Goal: Check status

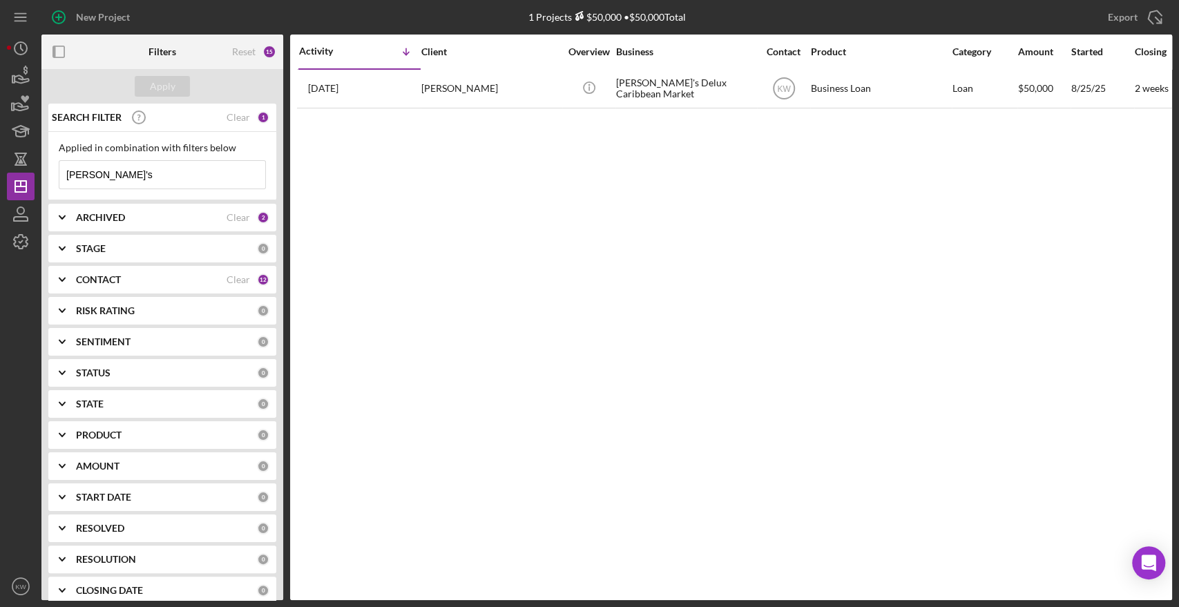
drag, startPoint x: 146, startPoint y: 167, endPoint x: 0, endPoint y: 171, distance: 146.5
click at [0, 171] on div "New Project 1 Projects $50,000 • $50,000 Total dee's Export Icon/Export Filters…" at bounding box center [589, 303] width 1179 height 607
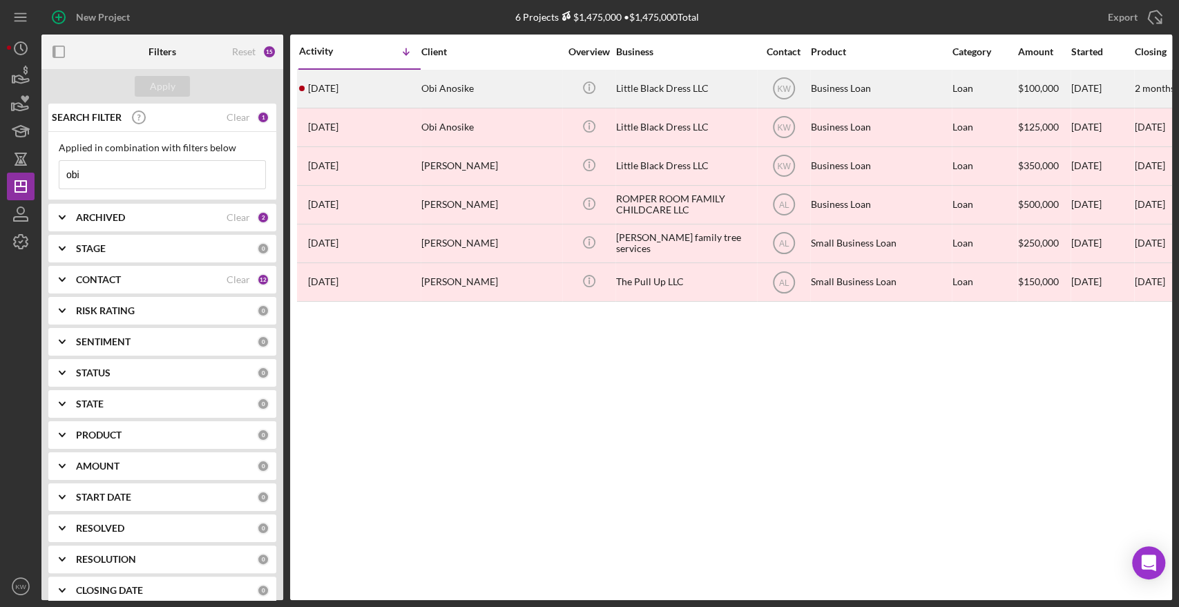
type input "obi"
click at [647, 87] on div "Little Black Dress LLC" at bounding box center [685, 88] width 138 height 37
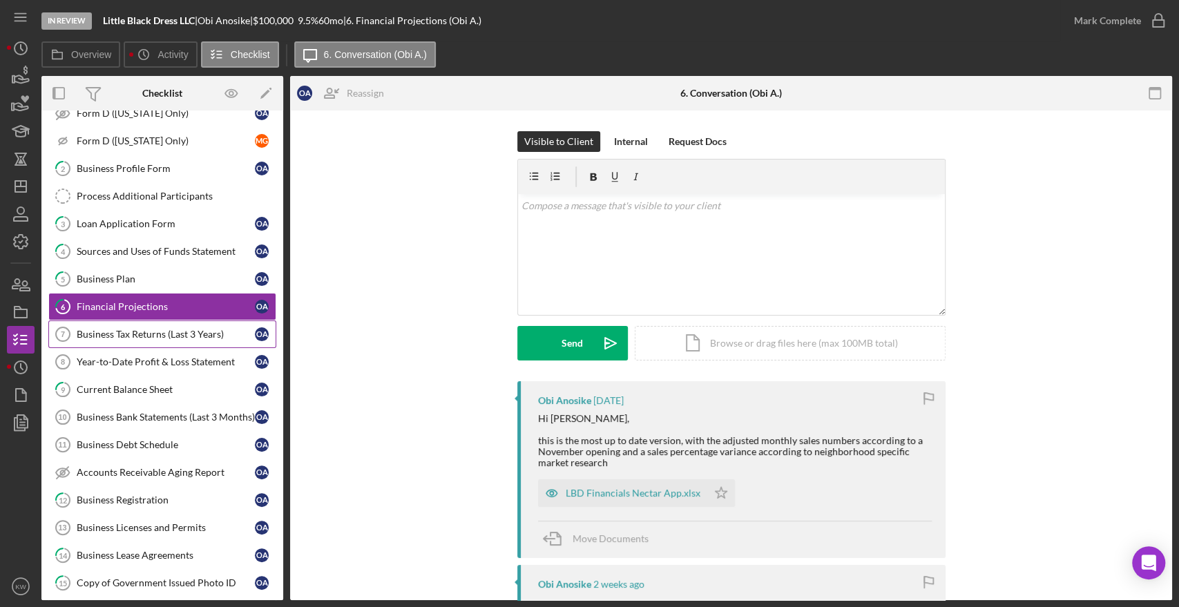
scroll to position [240, 0]
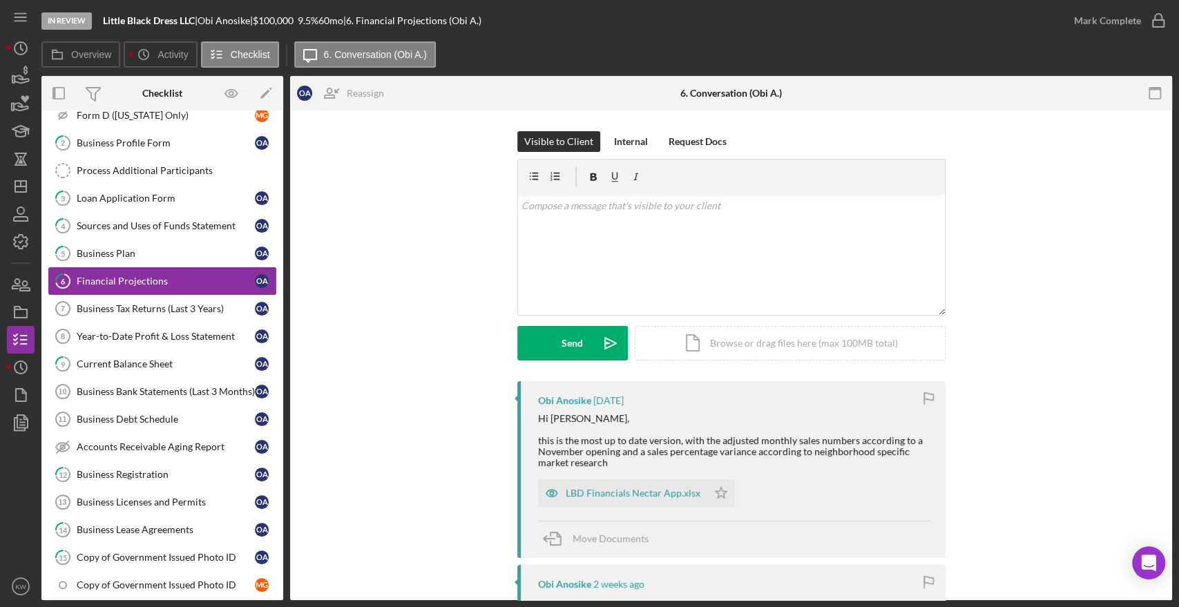
click at [131, 280] on div "Financial Projections" at bounding box center [166, 281] width 178 height 11
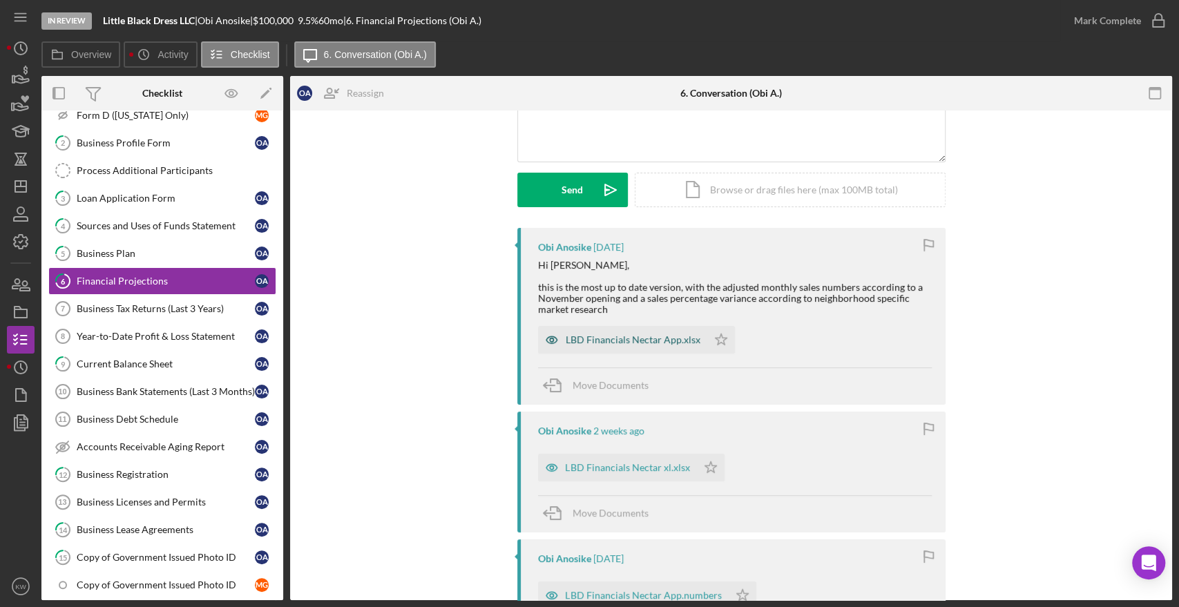
click at [669, 341] on div "LBD Financials Nectar App.xlsx" at bounding box center [633, 339] width 135 height 11
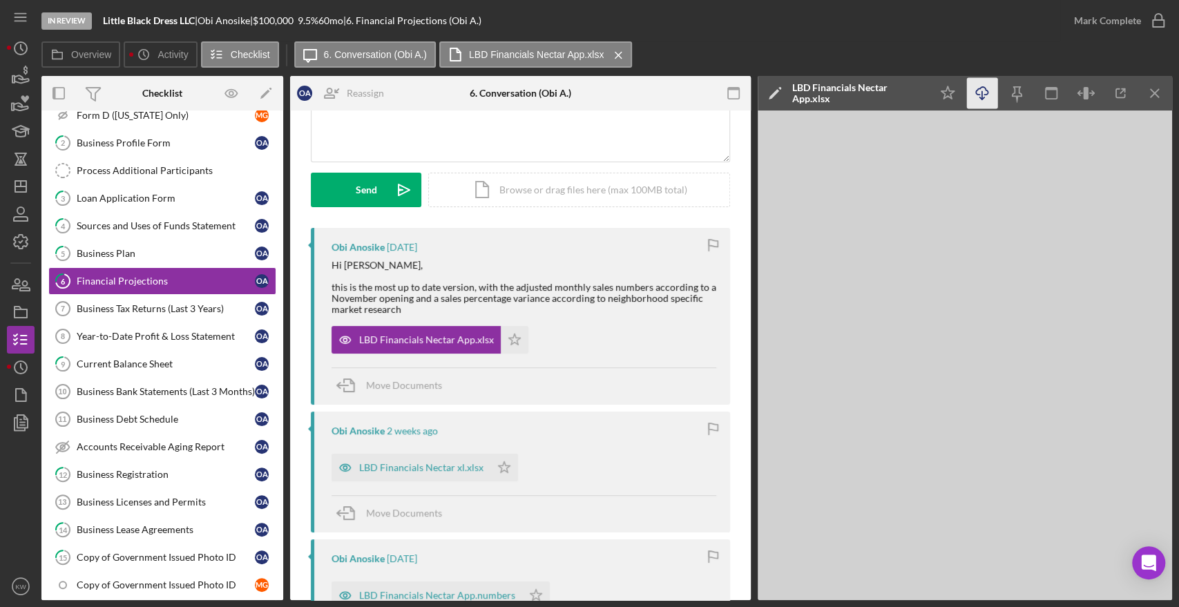
click at [987, 95] on icon "Icon/Download" at bounding box center [982, 93] width 31 height 31
click at [11, 70] on icon "button" at bounding box center [20, 76] width 35 height 35
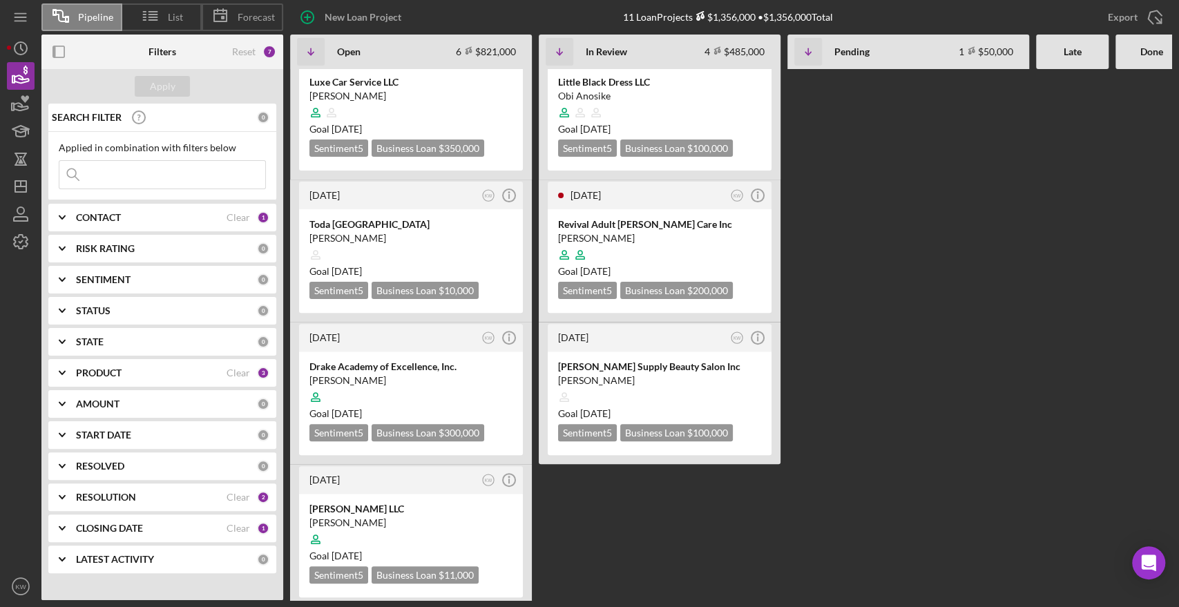
scroll to position [178, 0]
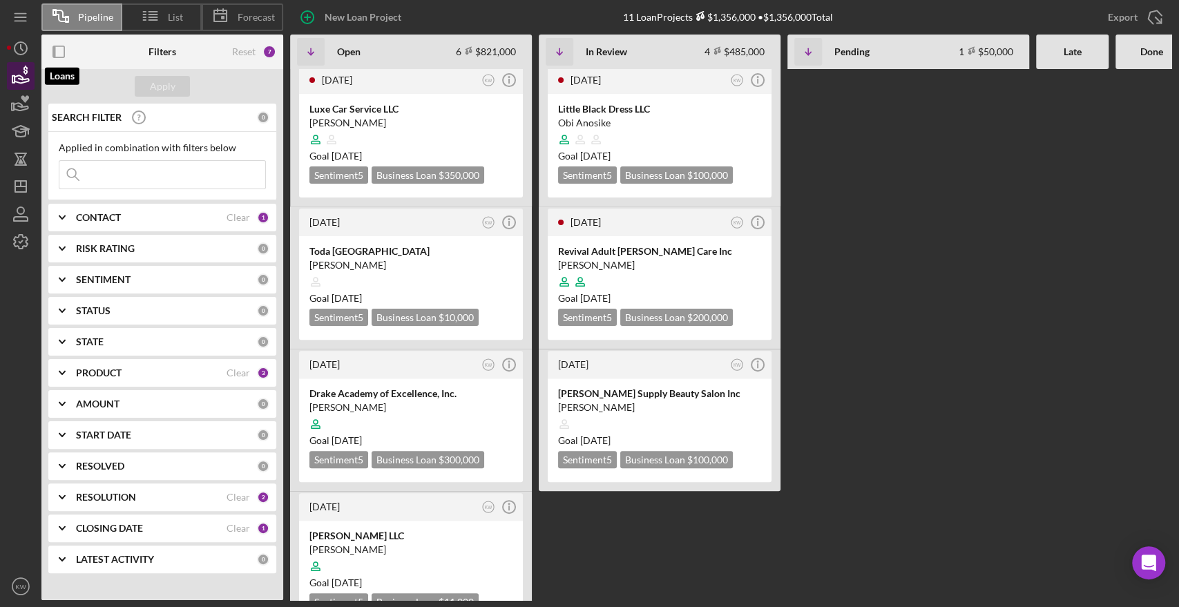
click at [16, 74] on icon "button" at bounding box center [20, 76] width 35 height 35
click at [27, 109] on icon "button" at bounding box center [21, 107] width 15 height 8
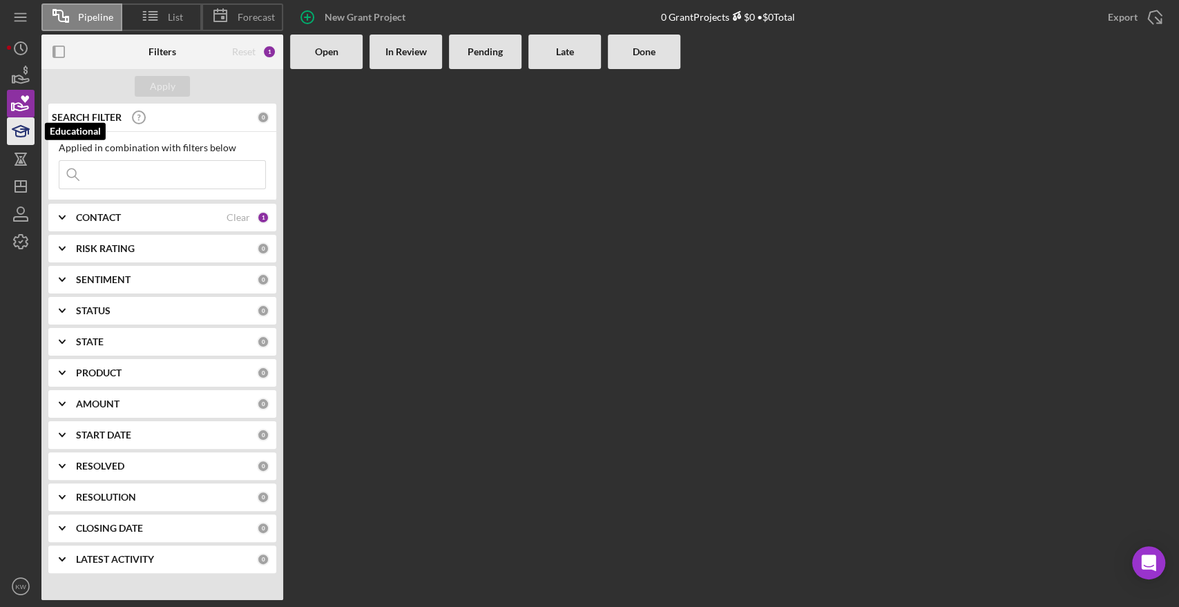
click at [17, 128] on icon "button" at bounding box center [20, 131] width 35 height 35
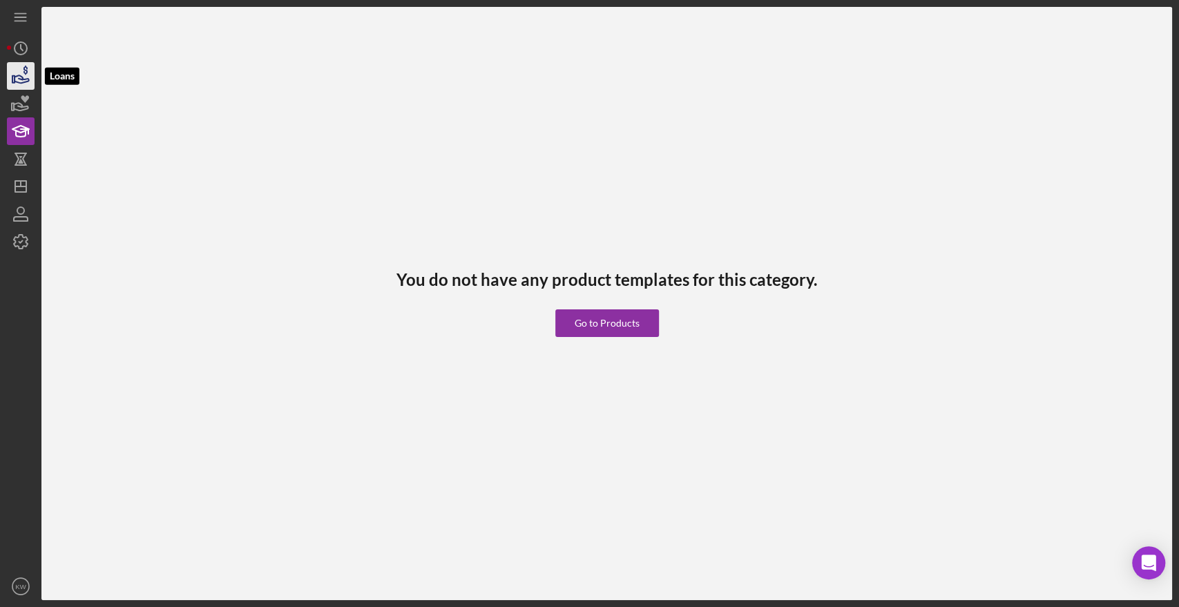
click at [18, 73] on icon "button" at bounding box center [20, 76] width 35 height 35
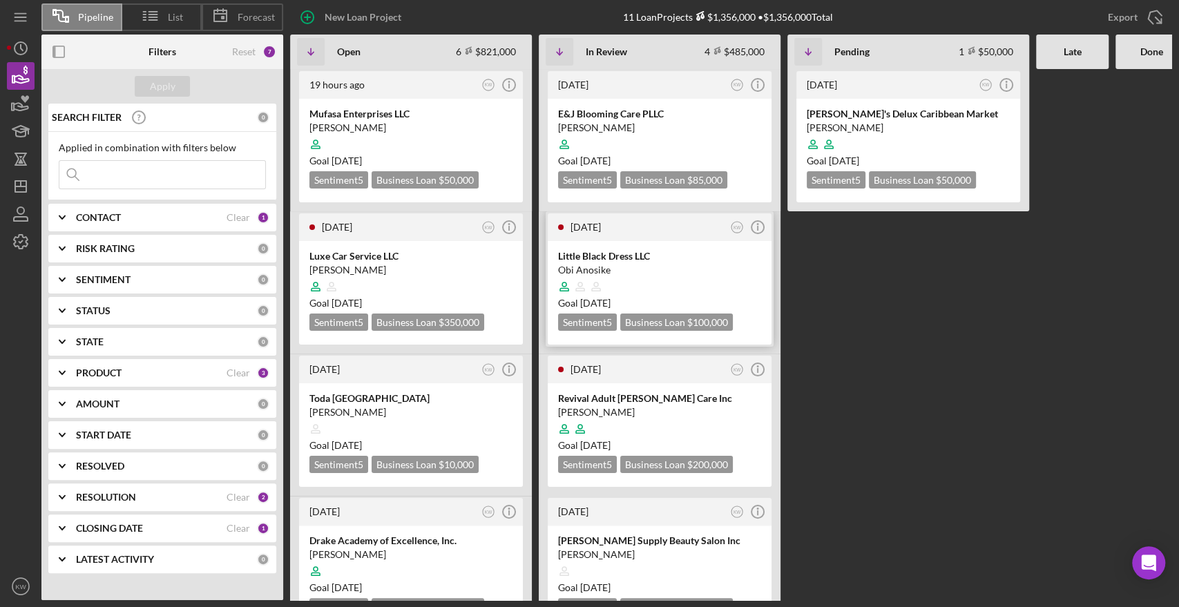
click at [680, 269] on div "Obi Anosike" at bounding box center [659, 270] width 203 height 14
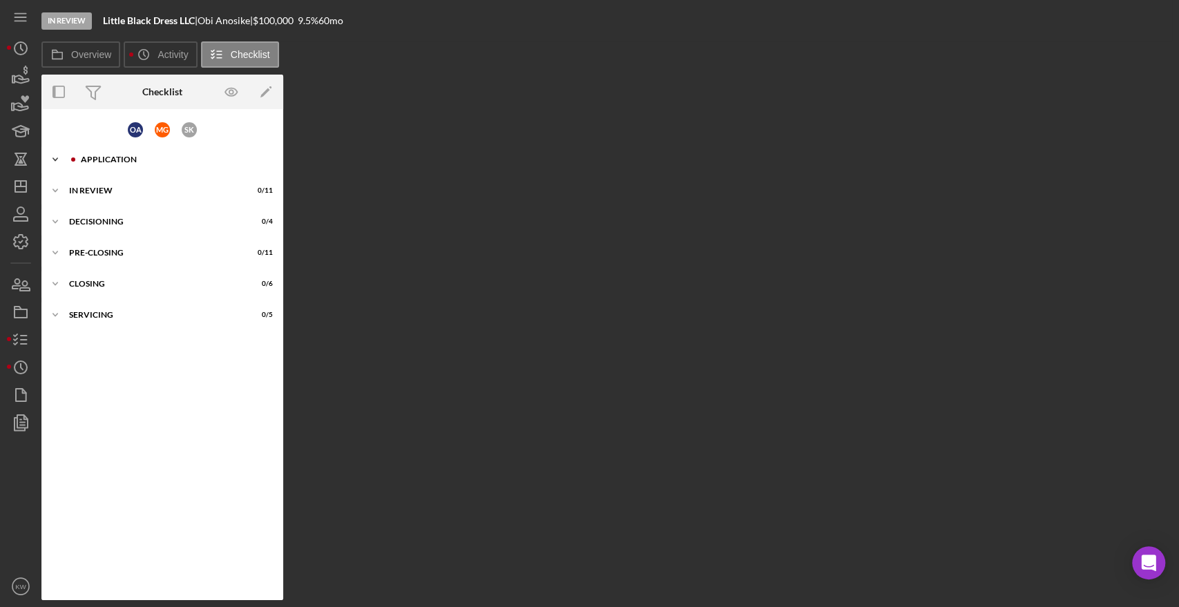
click at [83, 162] on div "Application" at bounding box center [173, 159] width 185 height 8
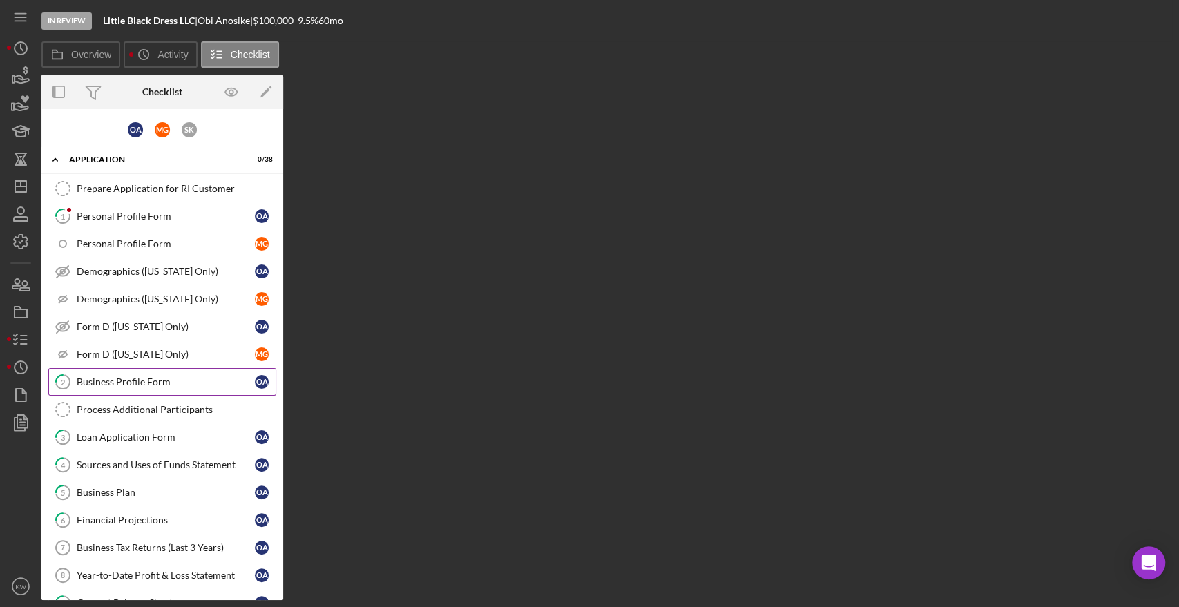
click at [133, 382] on div "Business Profile Form" at bounding box center [166, 381] width 178 height 11
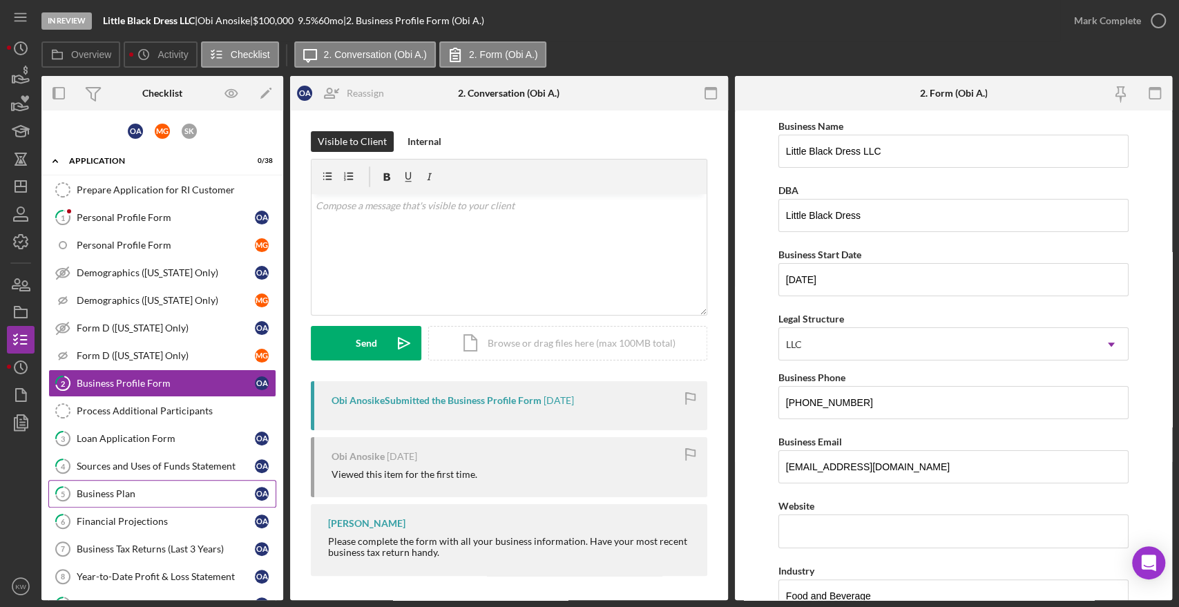
click at [128, 490] on div "Business Plan" at bounding box center [166, 493] width 178 height 11
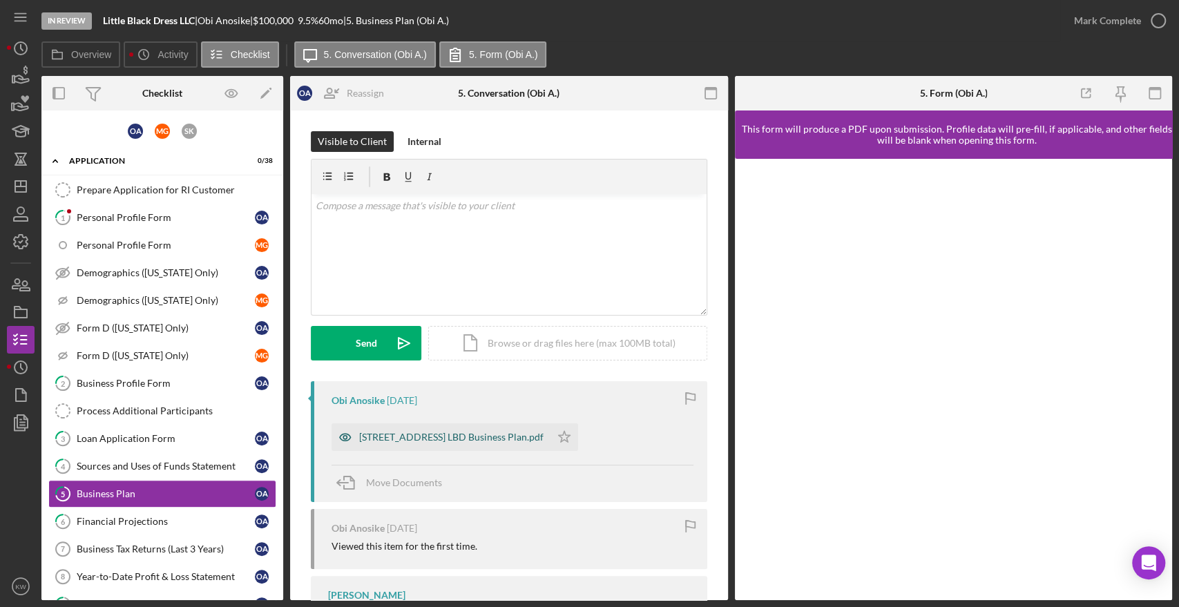
click at [458, 432] on div "[STREET_ADDRESS] LBD Business Plan.pdf" at bounding box center [451, 437] width 184 height 11
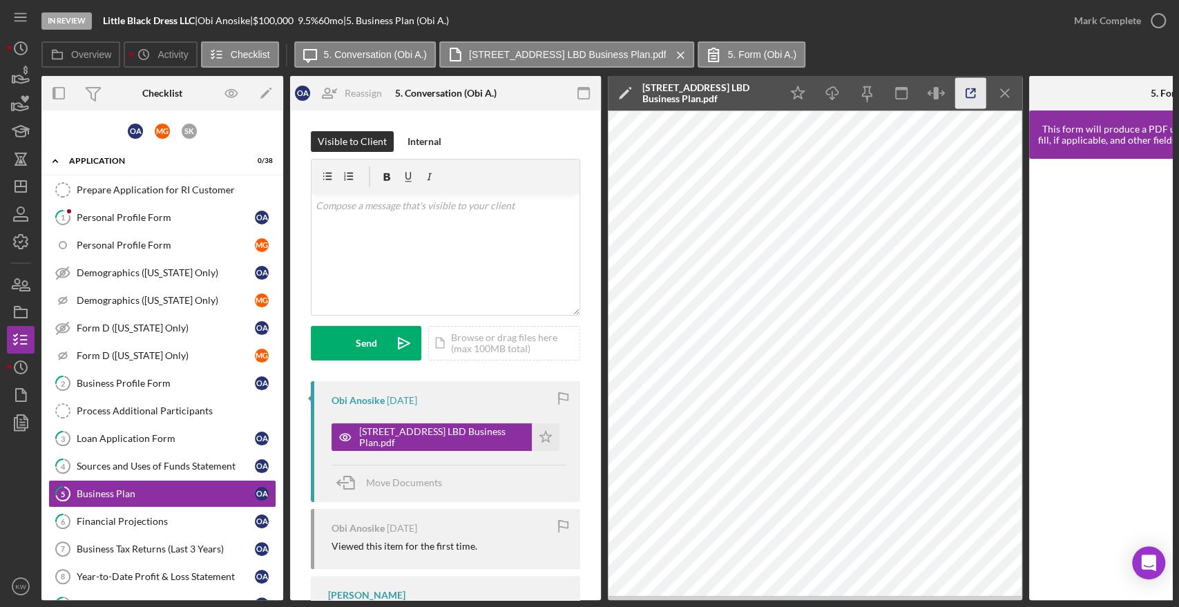
click at [962, 90] on icon "button" at bounding box center [970, 93] width 31 height 31
